Goal: Task Accomplishment & Management: Use online tool/utility

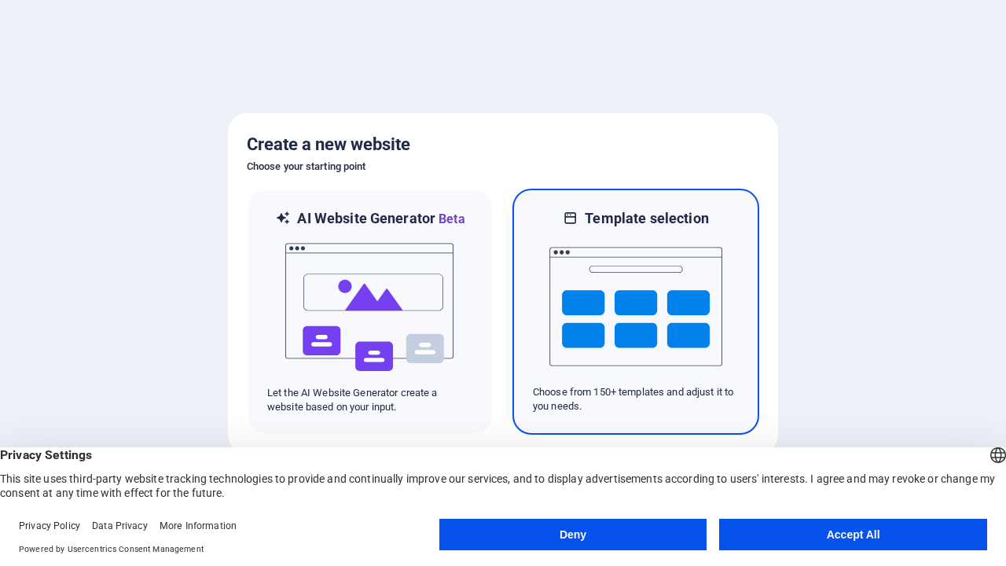
click at [573, 534] on button "Deny" at bounding box center [573, 534] width 268 height 31
click at [636, 311] on img at bounding box center [635, 306] width 173 height 157
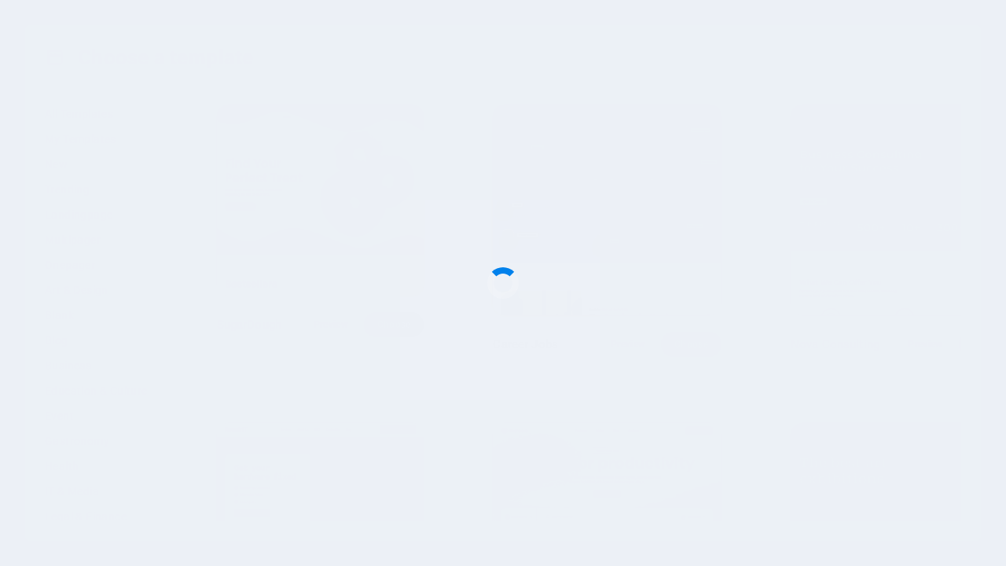
scroll to position [1208, 0]
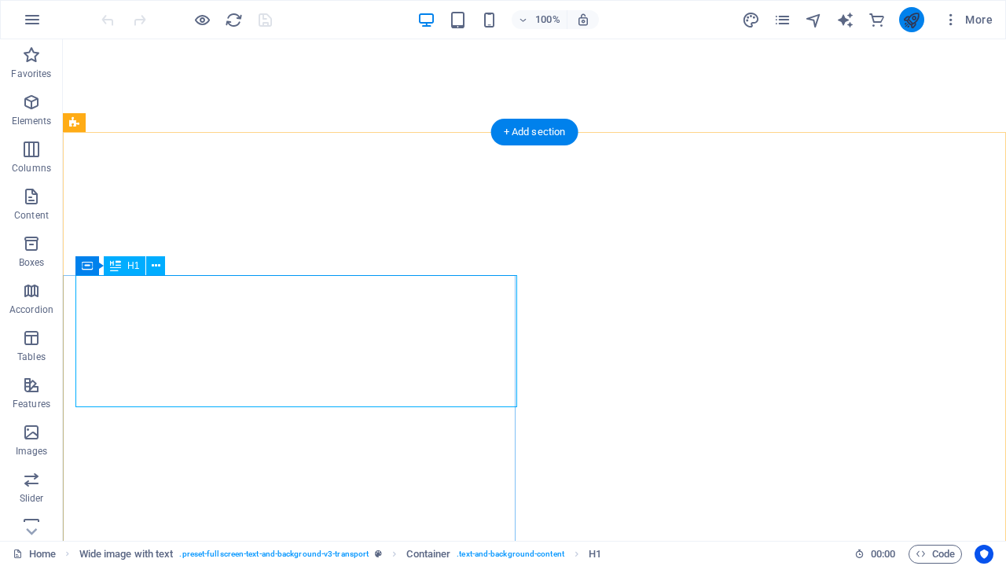
click at [911, 20] on icon "publish" at bounding box center [911, 20] width 18 height 18
